Goal: Task Accomplishment & Management: Use online tool/utility

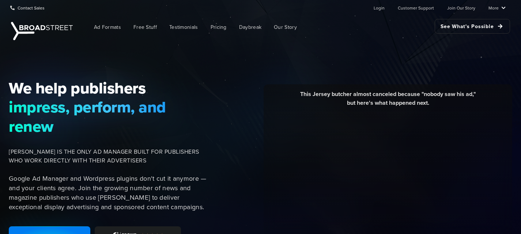
drag, startPoint x: 202, startPoint y: 107, endPoint x: 210, endPoint y: 101, distance: 11.0
click at [202, 107] on span "impress, perform, and renew" at bounding box center [109, 117] width 200 height 38
click at [217, 95] on div "We help publishers impress, perform, and renew [PERSON_NAME] IS THE ONLY AD MAN…" at bounding box center [111, 170] width 214 height 182
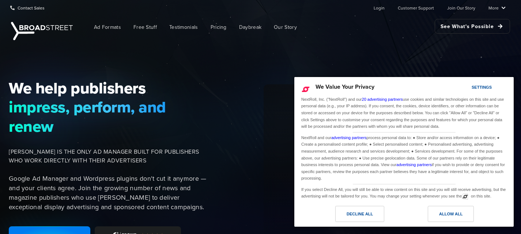
click at [207, 84] on span "We help publishers" at bounding box center [109, 88] width 200 height 19
click at [211, 84] on div "We help publishers impress, perform, and renew [PERSON_NAME] IS THE ONLY AD MAN…" at bounding box center [111, 170] width 214 height 182
click at [433, 217] on div "Allow All" at bounding box center [451, 214] width 46 height 16
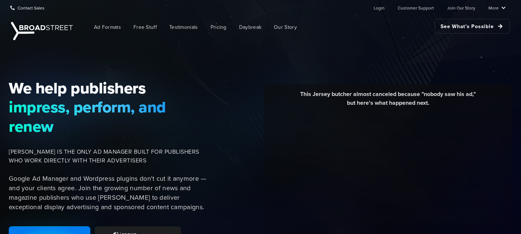
drag, startPoint x: 194, startPoint y: 75, endPoint x: 209, endPoint y: 81, distance: 16.7
click at [195, 75] on div "We help publishers impress, perform, and renew [PERSON_NAME] IS THE ONLY AD MAN…" at bounding box center [260, 170] width 521 height 256
click at [208, 83] on span "We help publishers" at bounding box center [109, 88] width 200 height 19
click at [220, 85] on div "This Jersey butcher almost canceled because "nobody saw his ad," but here's wha…" at bounding box center [367, 169] width 299 height 170
click at [230, 88] on div "This Jersey butcher almost canceled because "nobody saw his ad," but here's wha…" at bounding box center [367, 169] width 299 height 170
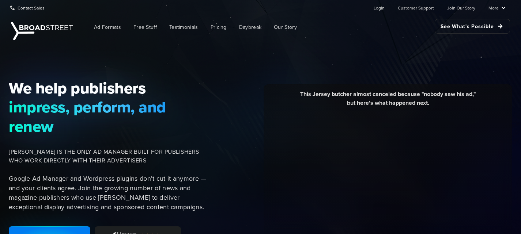
click at [224, 87] on div "This Jersey butcher almost canceled because "nobody saw his ad," but here's wha…" at bounding box center [367, 169] width 299 height 170
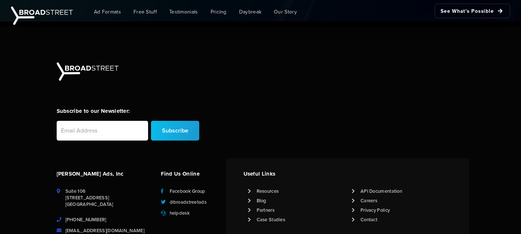
scroll to position [1910, 0]
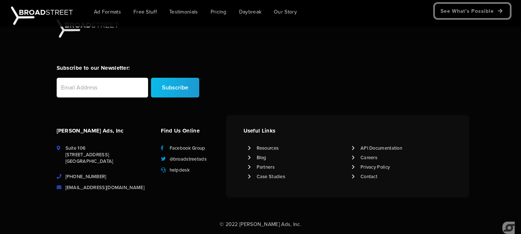
click at [469, 12] on link "See What's Possible" at bounding box center [472, 11] width 75 height 15
